Goal: Check status

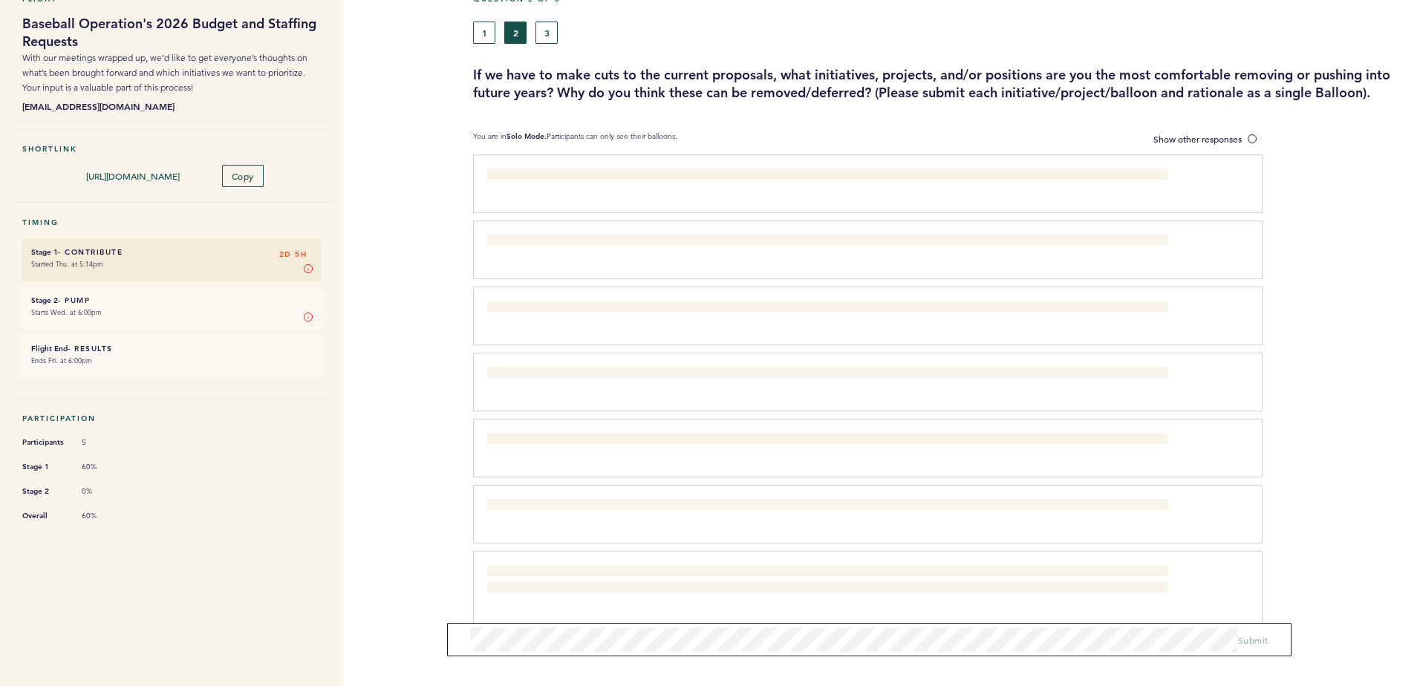
scroll to position [100, 0]
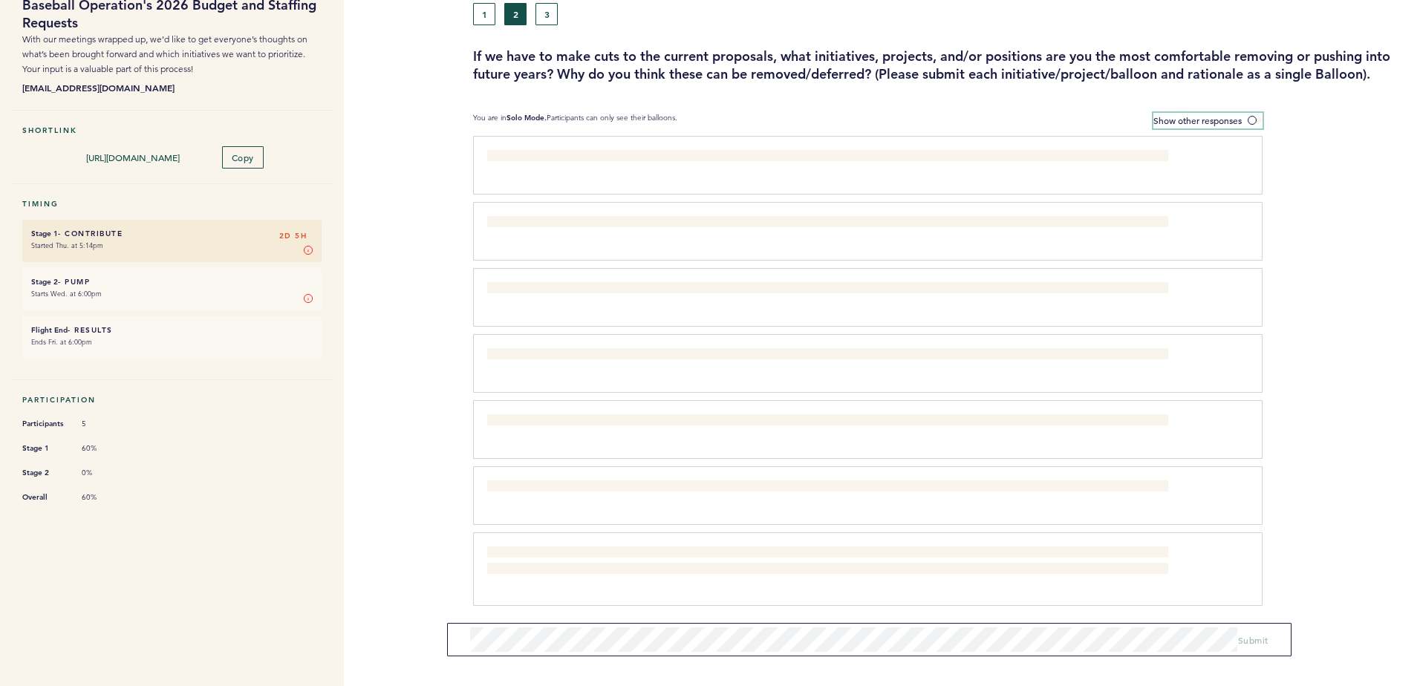
click at [1257, 119] on span at bounding box center [1255, 120] width 15 height 4
click at [0, 0] on input "Show other responses" at bounding box center [0, 0] width 0 height 0
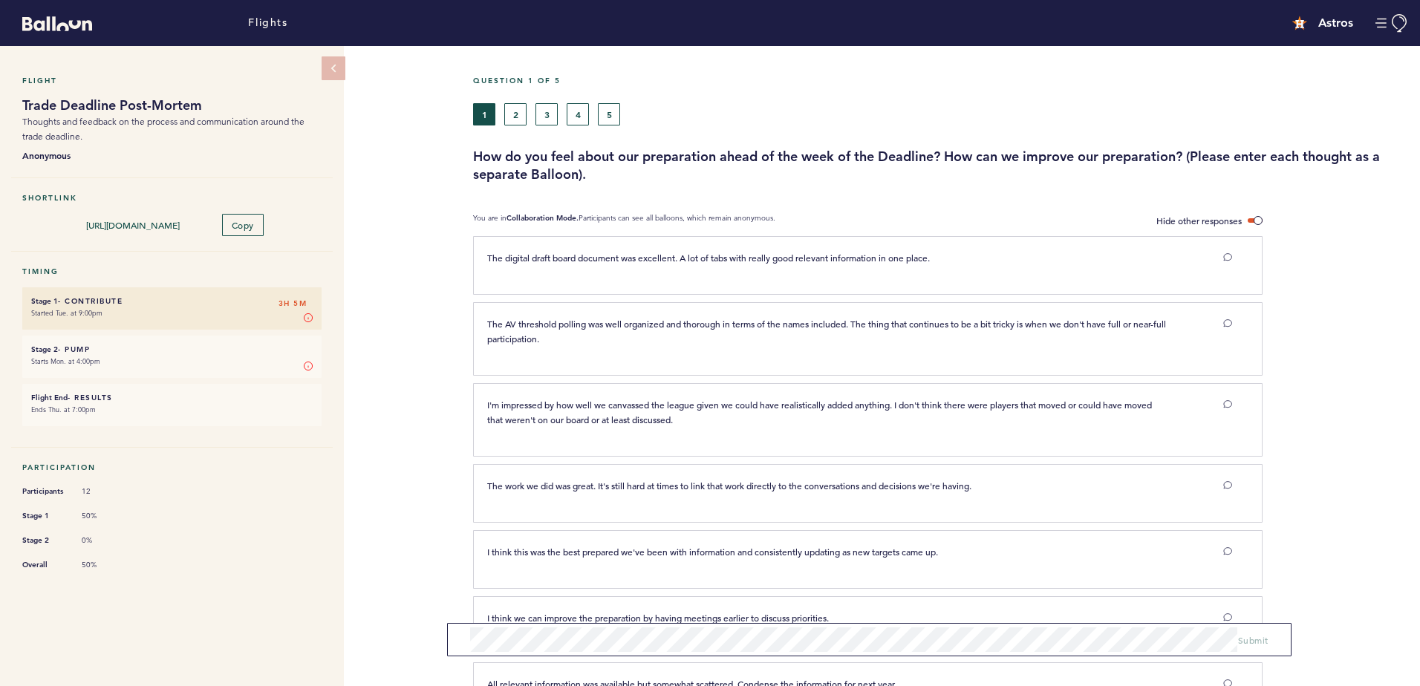
click at [519, 42] on header "Flights Astros dfong@astros.com Team Domain: astros Notification Preferences He…" at bounding box center [710, 23] width 1420 height 46
click at [517, 120] on button "2" at bounding box center [515, 114] width 22 height 22
